Goal: Task Accomplishment & Management: Use online tool/utility

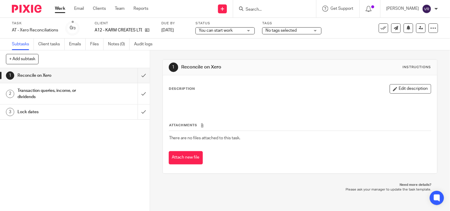
click at [250, 31] on div "You can start work You can start work" at bounding box center [225, 30] width 59 height 7
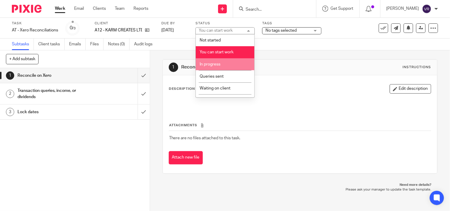
click at [221, 64] on li "In progress" at bounding box center [225, 64] width 59 height 12
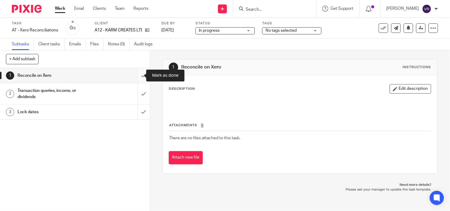
click at [139, 77] on input "submit" at bounding box center [75, 75] width 150 height 15
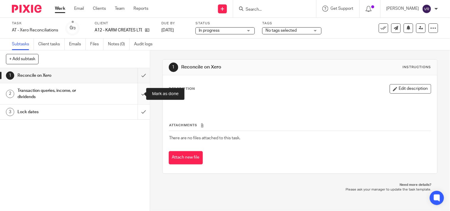
click at [139, 92] on input "submit" at bounding box center [75, 93] width 150 height 21
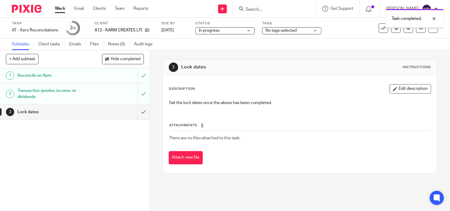
click at [139, 115] on input "submit" at bounding box center [75, 112] width 150 height 15
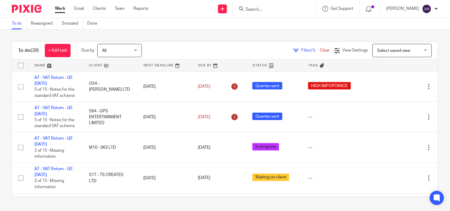
click at [245, 37] on div "To do (38) + Add task Due by All All Today Tomorrow This week Next week This mo…" at bounding box center [225, 120] width 450 height 180
click at [245, 36] on div "To do (38) + Add task Due by All All Today Tomorrow This week Next week This mo…" at bounding box center [225, 120] width 450 height 180
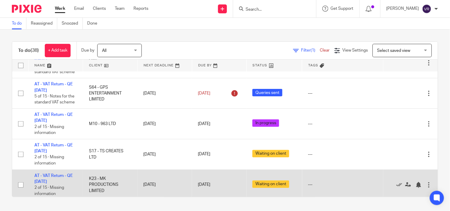
scroll to position [33, 0]
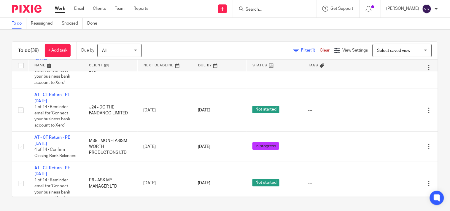
scroll to position [1055, 0]
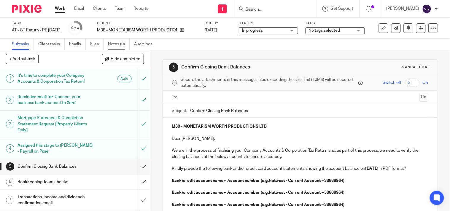
click at [113, 44] on link "Notes (0)" at bounding box center [119, 45] width 22 height 12
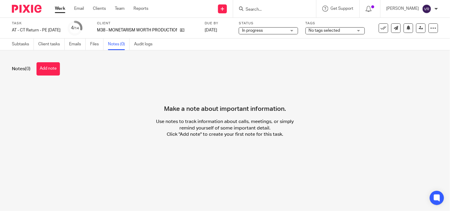
click at [11, 42] on div "Subtasks Client tasks Emails Files Notes (0) Audit logs" at bounding box center [83, 45] width 167 height 12
click at [24, 45] on link "Subtasks" at bounding box center [23, 45] width 22 height 12
